Goal: Information Seeking & Learning: Learn about a topic

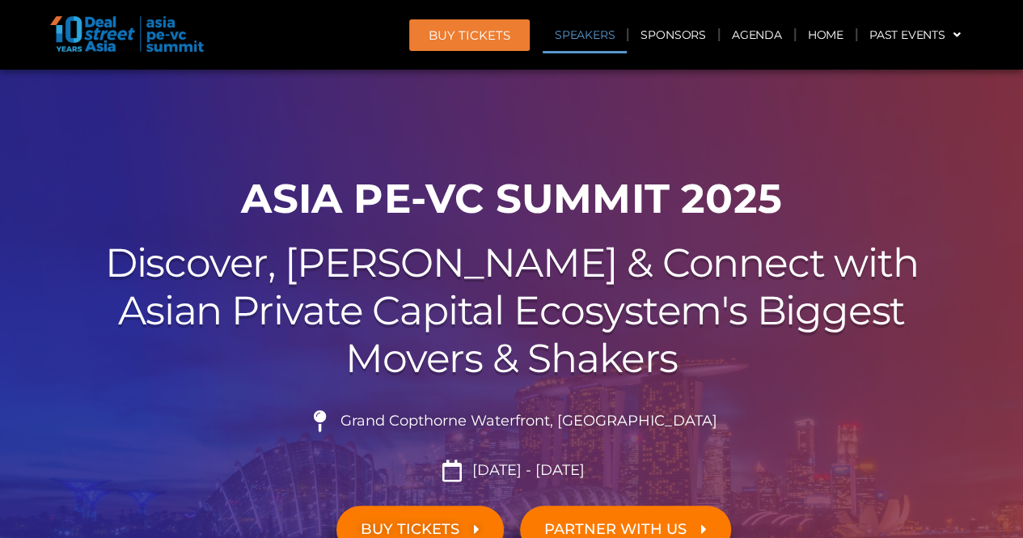
click at [597, 39] on link "Speakers" at bounding box center [585, 34] width 84 height 37
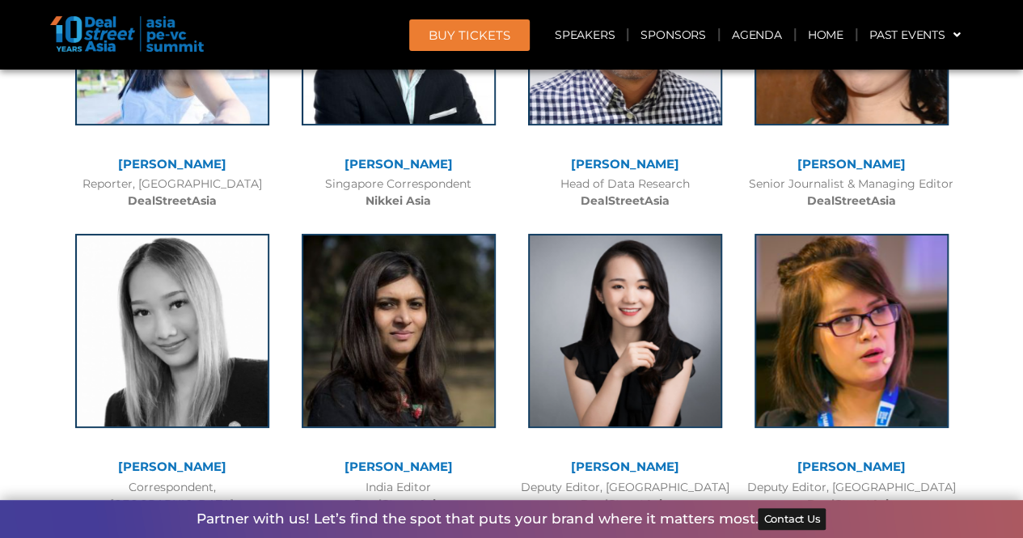
scroll to position [12201, 0]
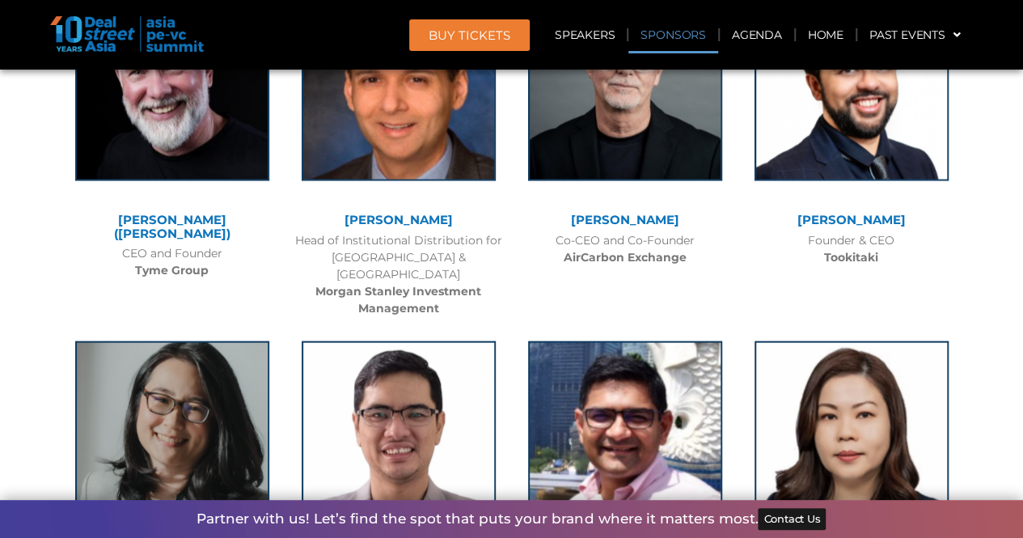
drag, startPoint x: 982, startPoint y: 163, endPoint x: 840, endPoint y: 7, distance: 210.6
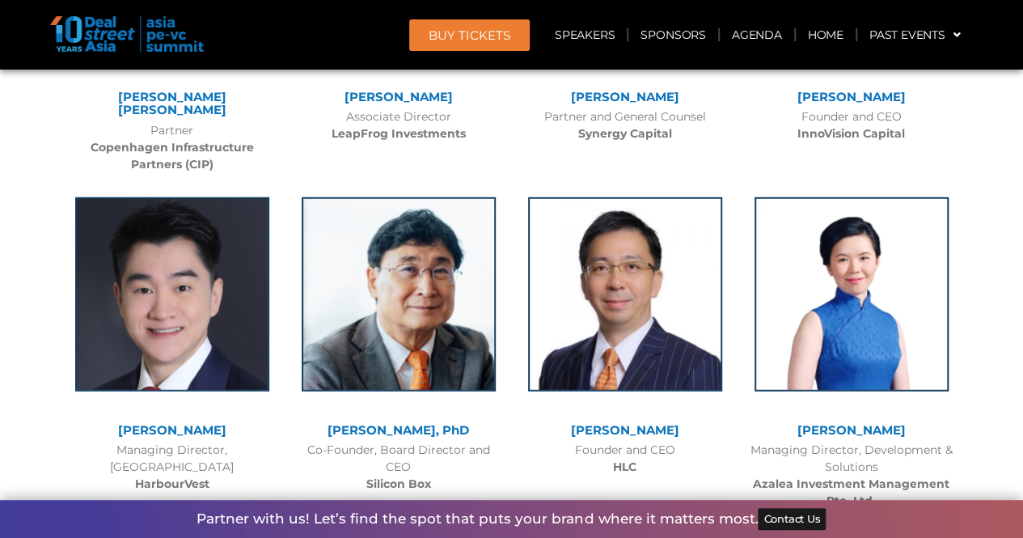
scroll to position [7982, 0]
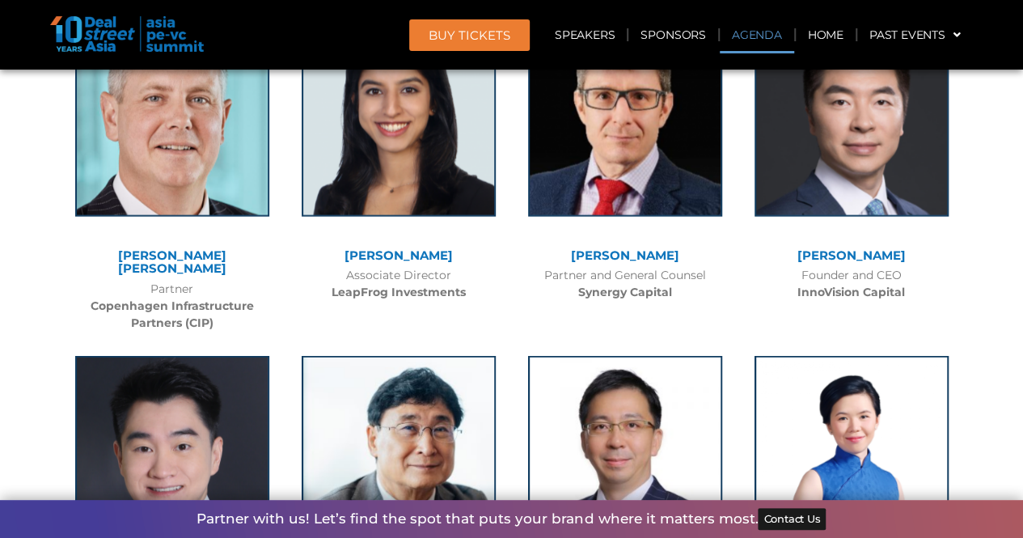
click at [765, 39] on link "Agenda" at bounding box center [757, 34] width 74 height 37
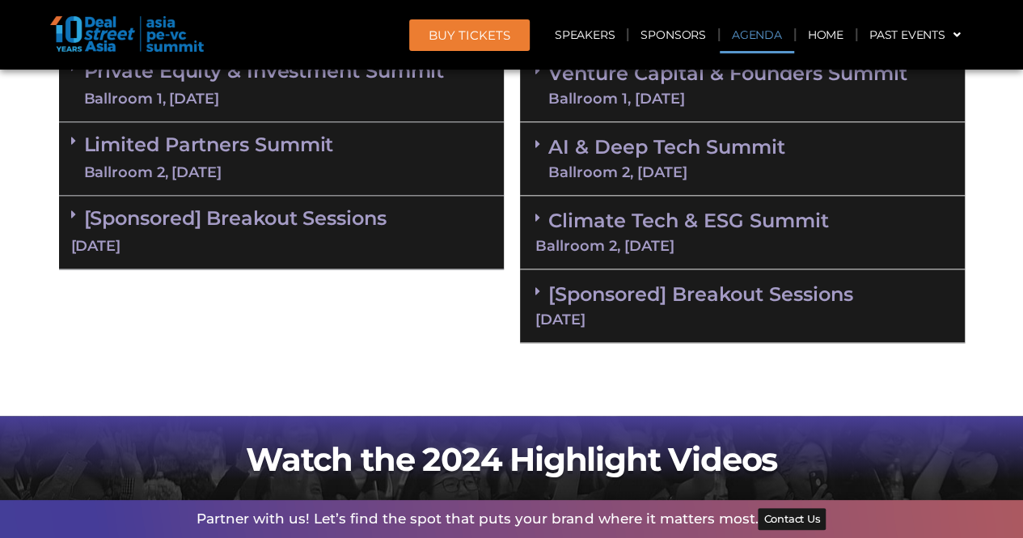
scroll to position [1022, 0]
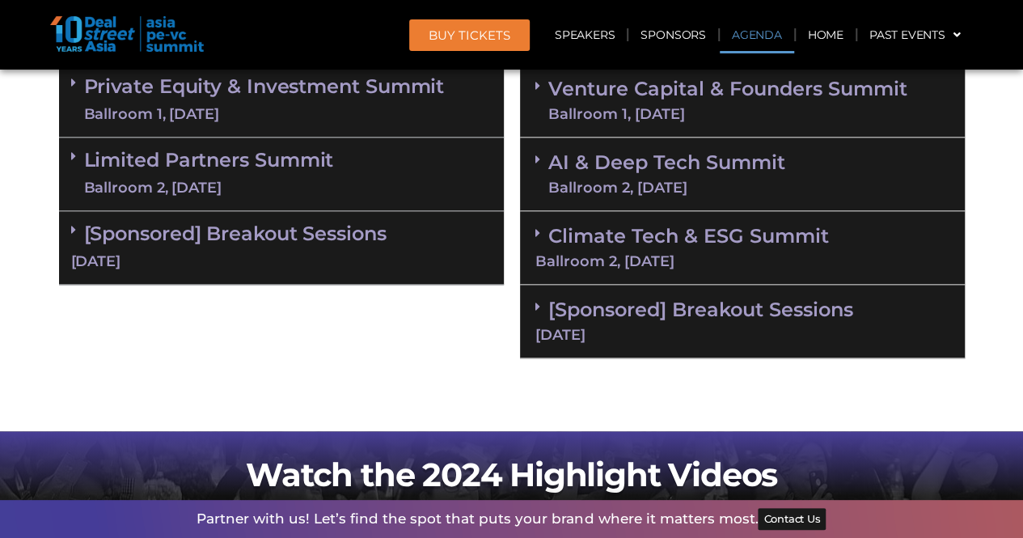
click at [837, 183] on div "AI & Deep Tech Summit Ballroom 2, [DATE]" at bounding box center [742, 174] width 445 height 74
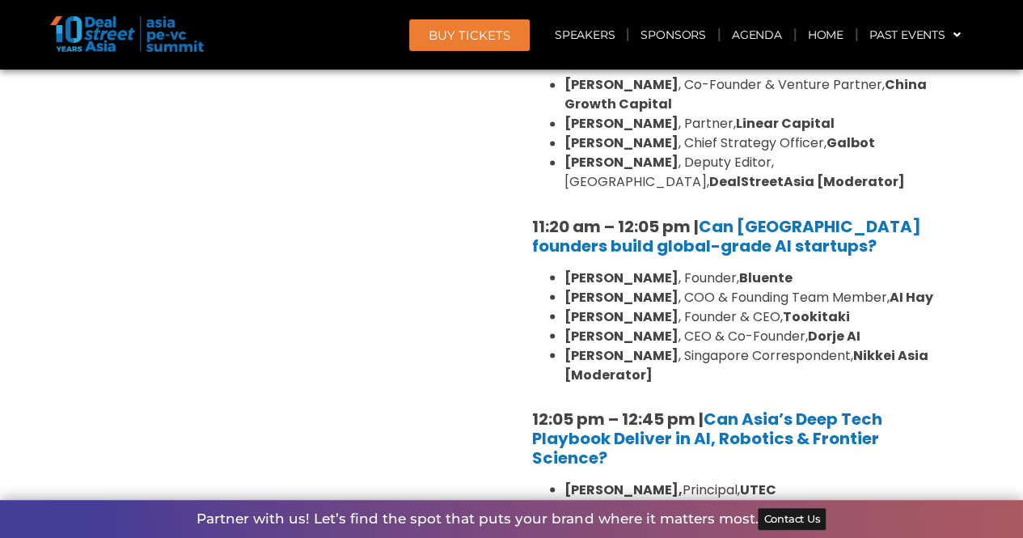
scroll to position [1265, 0]
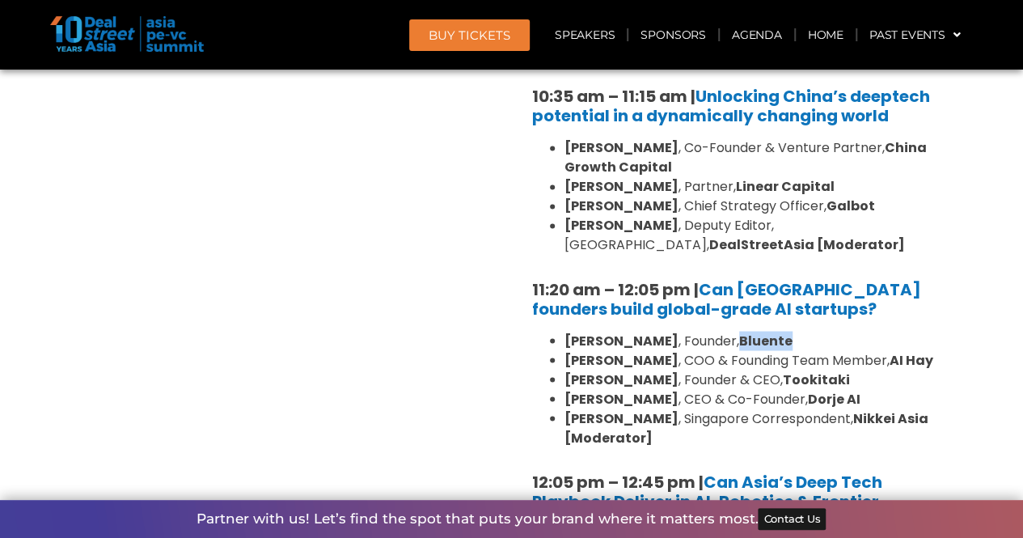
drag, startPoint x: 804, startPoint y: 334, endPoint x: 711, endPoint y: 343, distance: 92.6
click at [711, 343] on li "[PERSON_NAME] , Founder, Bluente" at bounding box center [758, 340] width 388 height 19
copy strong "Bluente"
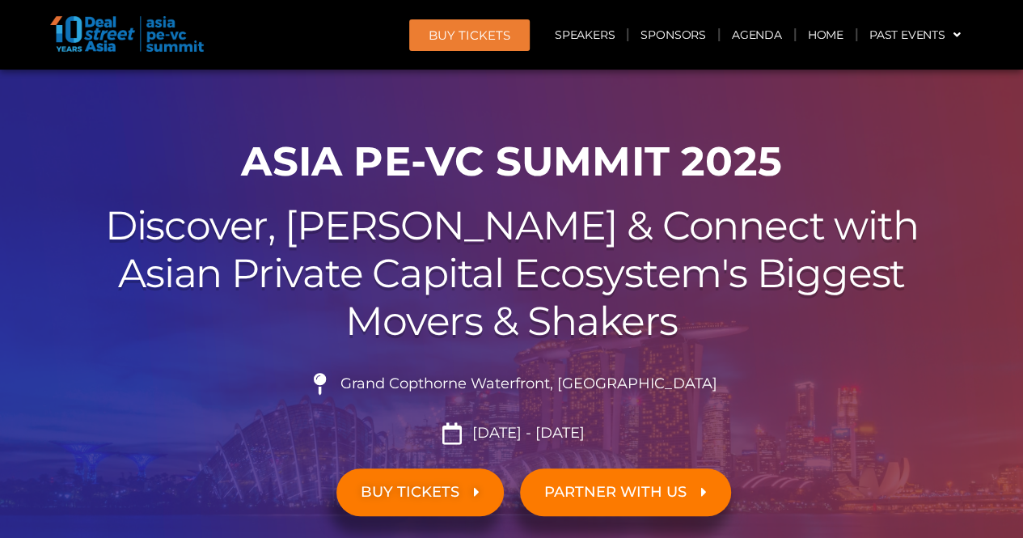
scroll to position [0, 0]
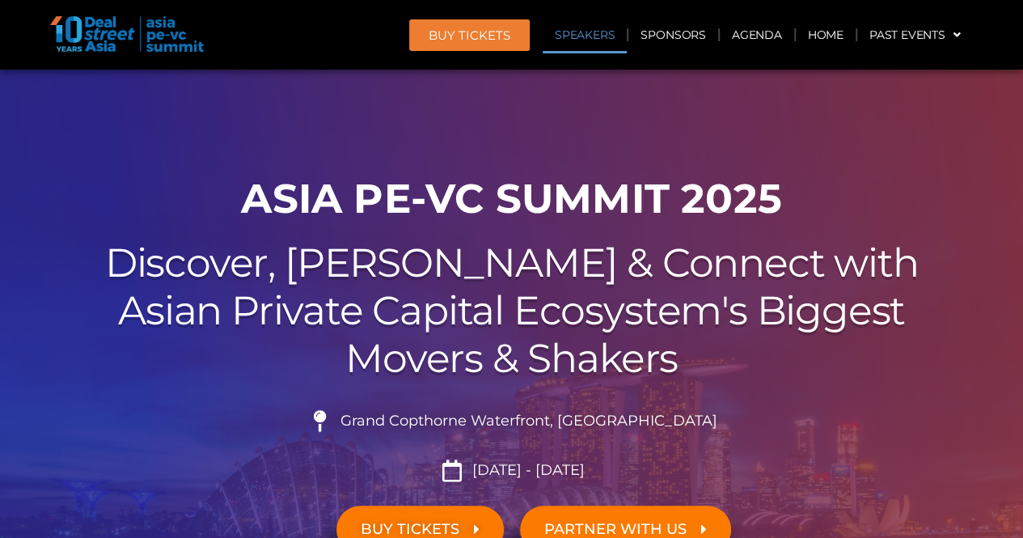
click at [621, 35] on link "Speakers" at bounding box center [585, 34] width 84 height 37
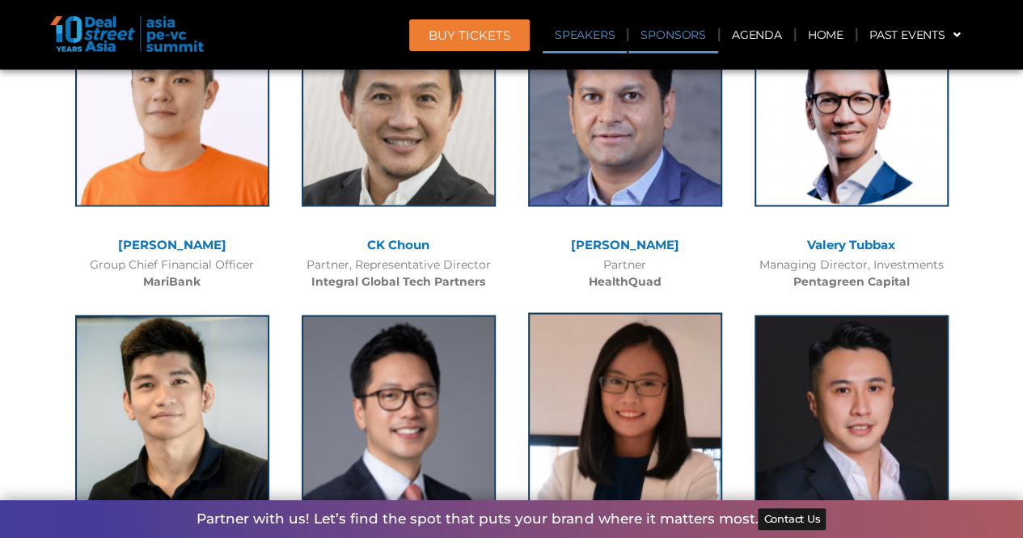
scroll to position [10451, 0]
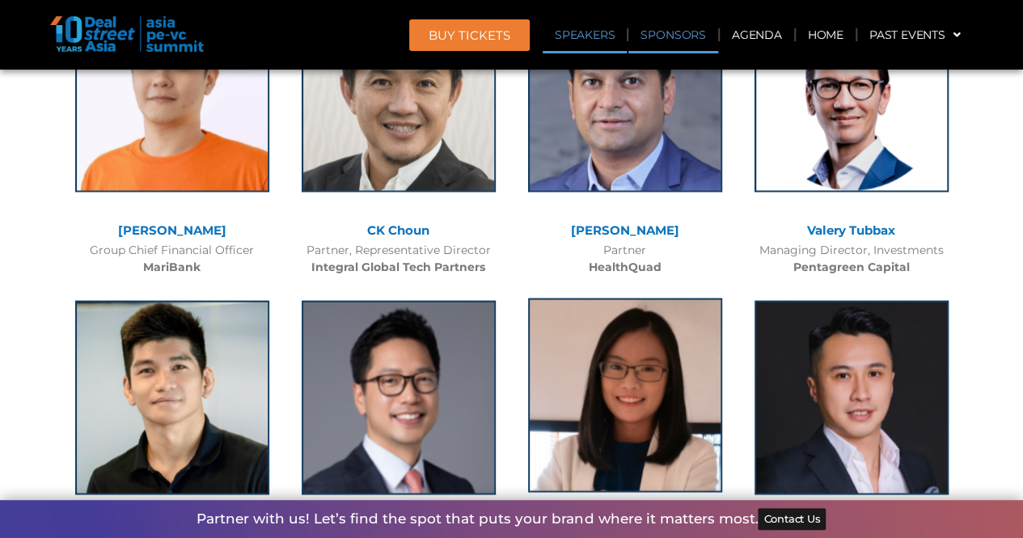
click at [669, 301] on img at bounding box center [625, 395] width 194 height 194
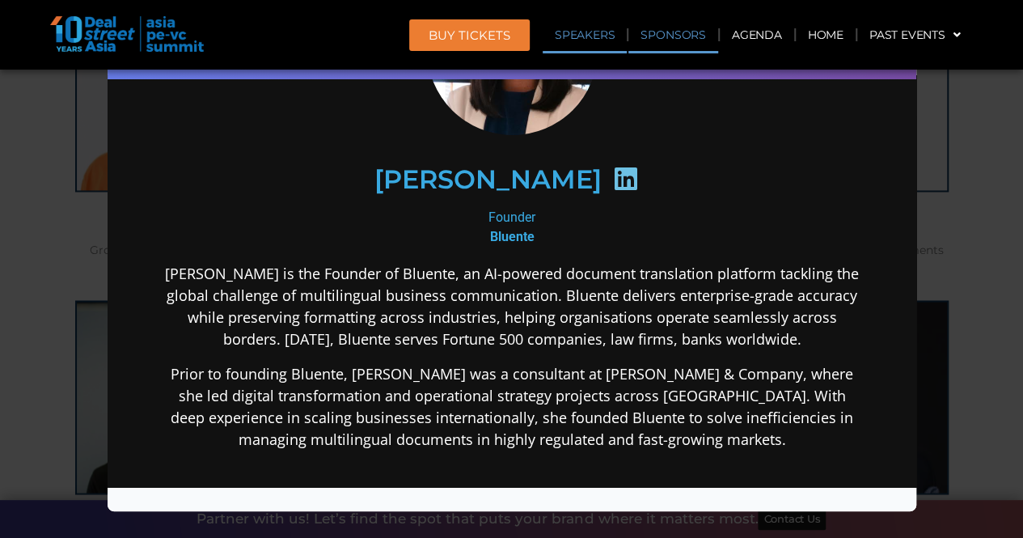
scroll to position [162, 0]
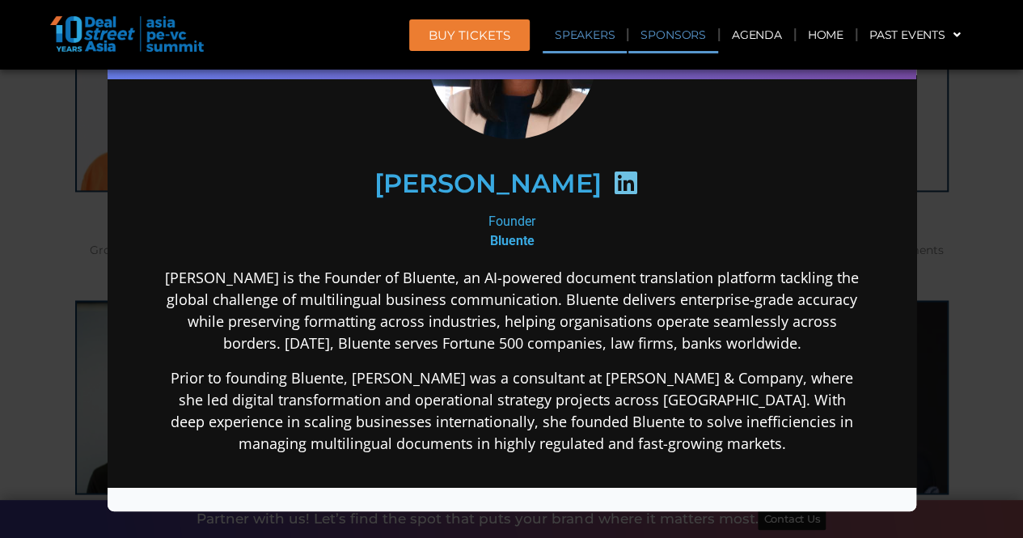
drag, startPoint x: 593, startPoint y: 184, endPoint x: 576, endPoint y: 183, distance: 16.2
drag, startPoint x: 576, startPoint y: 183, endPoint x: 572, endPoint y: 203, distance: 20.8
click at [555, 216] on div "Founder Bluente" at bounding box center [511, 231] width 699 height 39
